Goal: Task Accomplishment & Management: Manage account settings

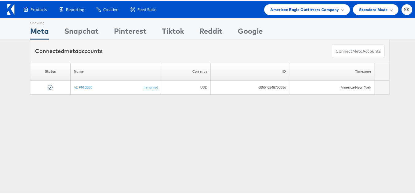
click at [8, 9] on icon at bounding box center [10, 8] width 7 height 11
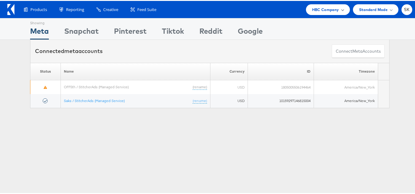
click at [322, 11] on span "HBC Company" at bounding box center [325, 9] width 27 height 6
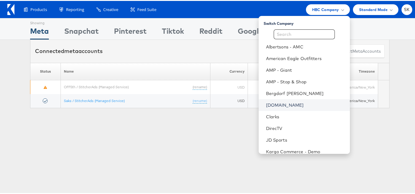
click at [271, 106] on link "[DOMAIN_NAME]" at bounding box center [305, 104] width 79 height 6
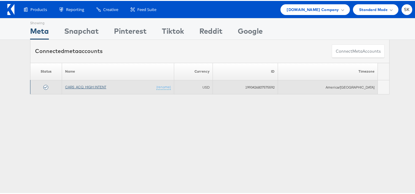
click at [96, 86] on link "CARS_ACQ_HIGH INTENT" at bounding box center [85, 86] width 41 height 5
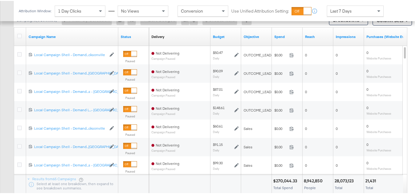
scroll to position [268, 0]
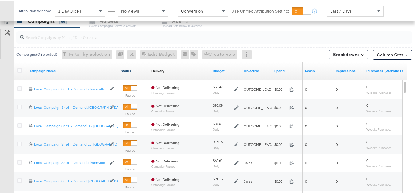
click at [128, 72] on link "Status" at bounding box center [134, 70] width 26 height 5
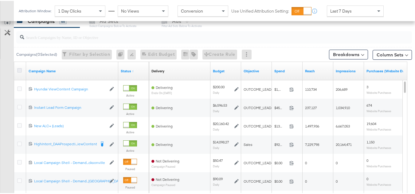
click at [21, 69] on icon at bounding box center [19, 69] width 5 height 5
click at [0, 0] on input "checkbox" at bounding box center [0, 0] width 0 height 0
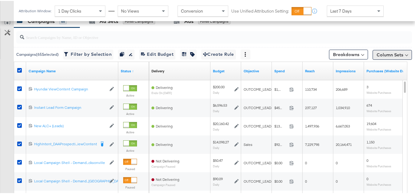
click at [381, 57] on button "Column Sets" at bounding box center [392, 54] width 39 height 10
